Goal: Task Accomplishment & Management: Complete application form

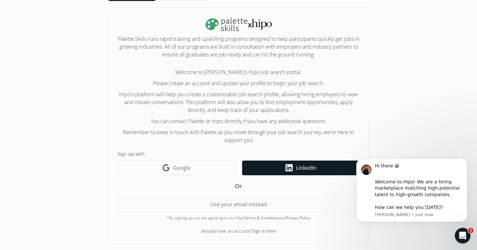
click at [328, 163] on link "LinkedIn icon LinkedIn" at bounding box center [300, 168] width 117 height 15
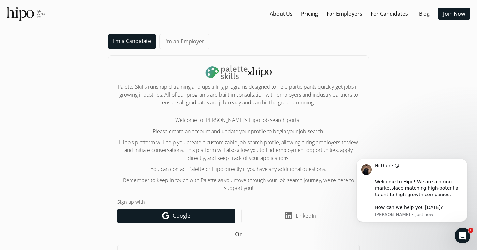
click at [192, 214] on link "Google icon Google" at bounding box center [175, 215] width 117 height 15
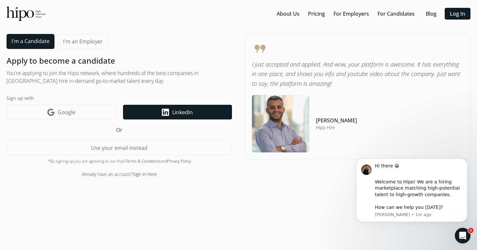
click at [170, 110] on link "LinkedIn icon LinkedIn" at bounding box center [177, 112] width 109 height 15
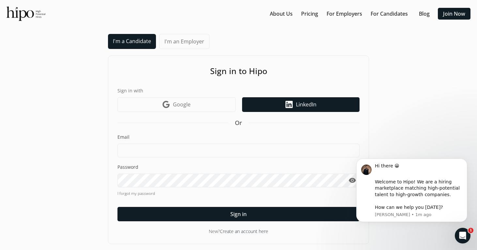
click at [300, 105] on span "LinkedIn" at bounding box center [306, 104] width 21 height 8
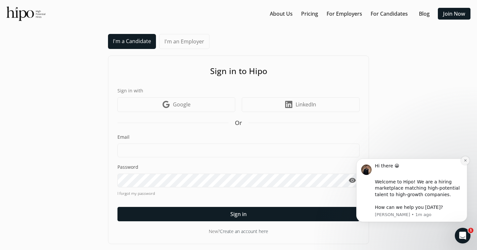
click at [465, 163] on button "Dismiss notification" at bounding box center [465, 160] width 8 height 8
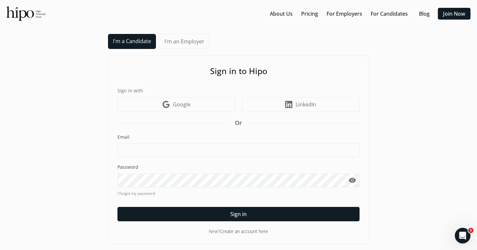
click at [254, 230] on link "Create an account here" at bounding box center [244, 231] width 48 height 6
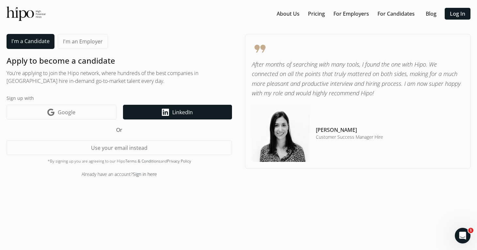
click at [206, 112] on link "LinkedIn icon LinkedIn" at bounding box center [177, 112] width 109 height 15
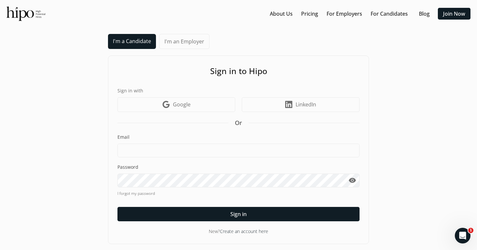
click at [241, 232] on link "Create an account here" at bounding box center [244, 231] width 48 height 6
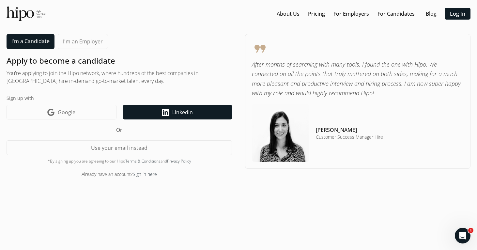
click at [201, 113] on link "LinkedIn icon LinkedIn" at bounding box center [177, 112] width 109 height 15
